Goal: Task Accomplishment & Management: Use online tool/utility

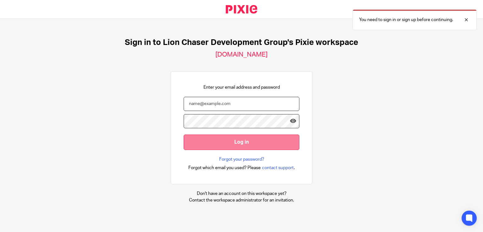
type input "[EMAIL_ADDRESS][DOMAIN_NAME]"
click at [225, 143] on input "Log in" at bounding box center [242, 142] width 116 height 15
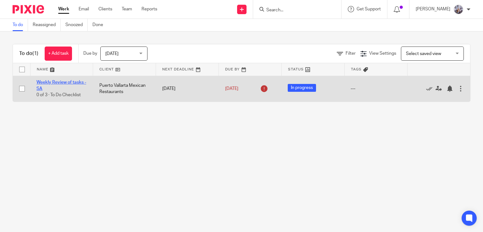
click at [64, 82] on link "Weekly Review of tasks - SA" at bounding box center [62, 85] width 50 height 11
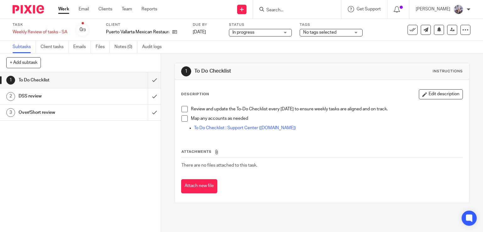
click at [183, 118] on span at bounding box center [185, 119] width 6 height 6
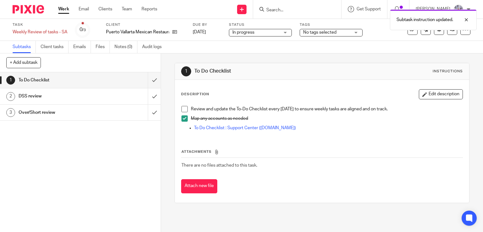
click at [185, 110] on span at bounding box center [185, 109] width 6 height 6
click at [149, 78] on input "submit" at bounding box center [80, 80] width 161 height 16
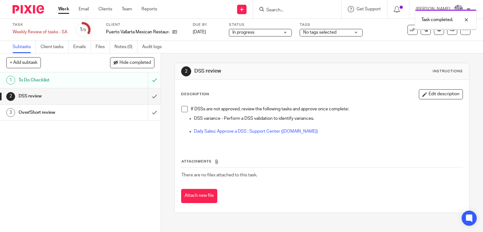
click at [89, 97] on h1 "DSS review" at bounding box center [60, 96] width 82 height 9
click at [320, 32] on span "No tags selected" at bounding box center [319, 32] width 33 height 4
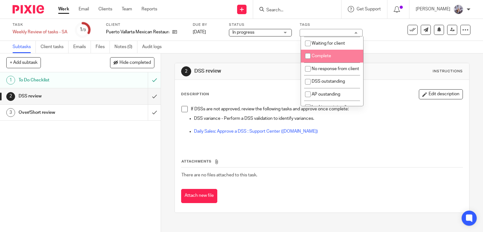
scroll to position [63, 0]
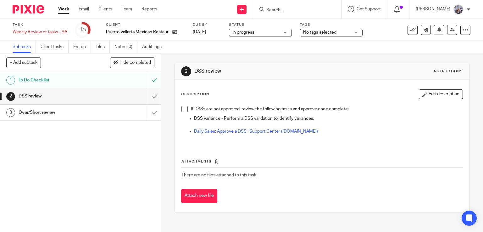
click at [389, 46] on div "Subtasks Client tasks Emails Files Notes (0) Audit logs" at bounding box center [241, 47] width 483 height 13
click at [301, 12] on input "Search" at bounding box center [294, 11] width 57 height 6
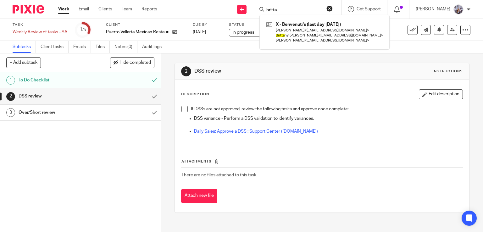
type input "brittan"
drag, startPoint x: 289, startPoint y: 8, endPoint x: 252, endPoint y: 11, distance: 36.6
click at [254, 11] on div "Send new email Create task Add client Request signature brittan X - Benvenuti's…" at bounding box center [325, 9] width 317 height 19
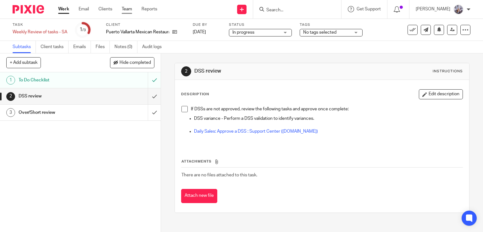
click at [126, 10] on link "Team" at bounding box center [127, 9] width 10 height 6
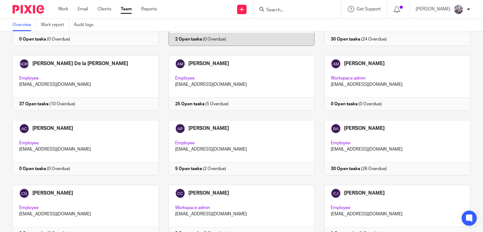
scroll to position [157, 0]
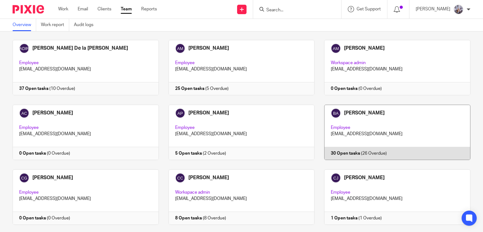
click at [352, 150] on link at bounding box center [393, 132] width 156 height 55
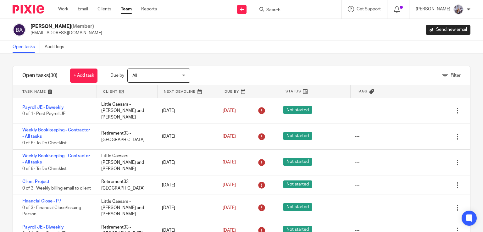
click at [274, 8] on input "Search" at bounding box center [294, 11] width 57 height 6
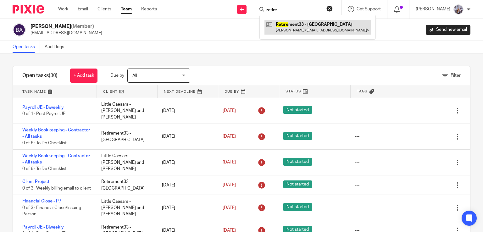
type input "retire"
click at [345, 31] on link at bounding box center [318, 27] width 106 height 14
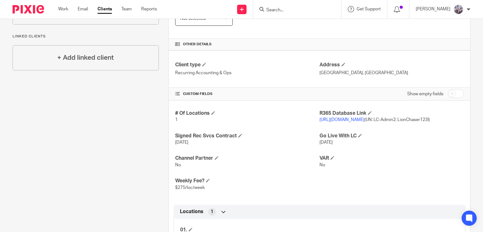
scroll to position [189, 0]
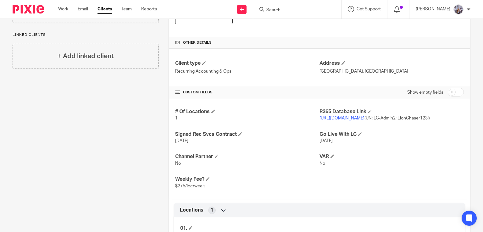
click at [341, 119] on link "[URL][DOMAIN_NAME]" at bounding box center [342, 118] width 45 height 4
